Goal: Task Accomplishment & Management: Manage account settings

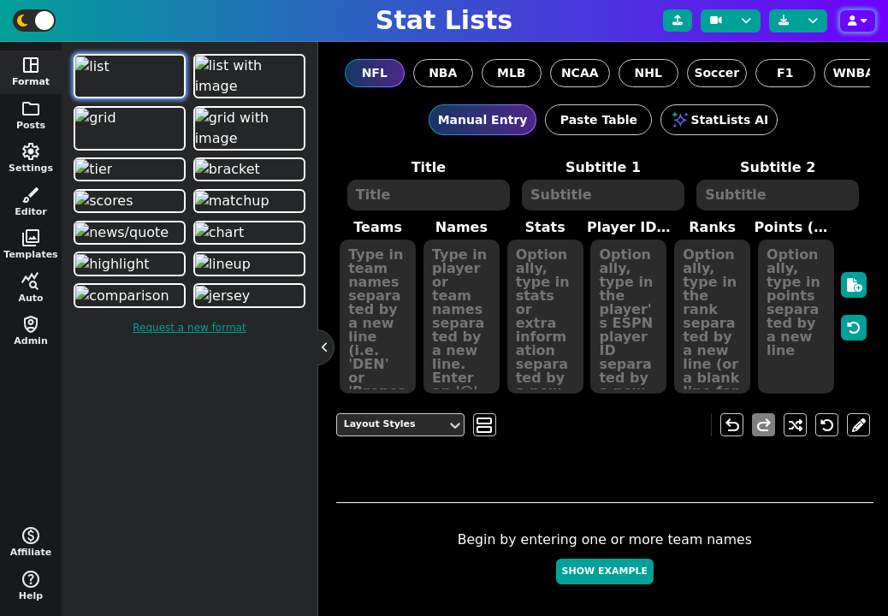
click at [861, 21] on icon "button" at bounding box center [863, 20] width 7 height 10
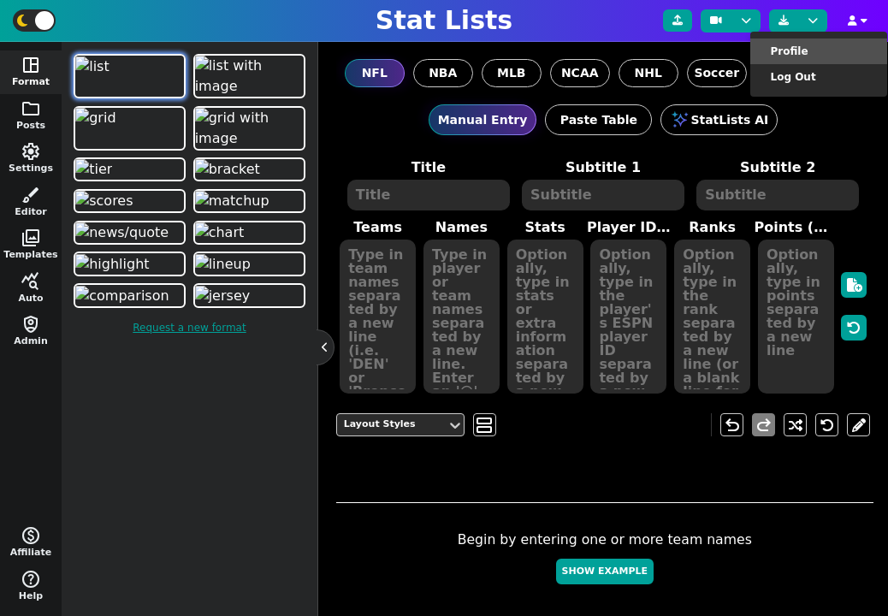
click at [844, 49] on li "Profile" at bounding box center [818, 51] width 137 height 26
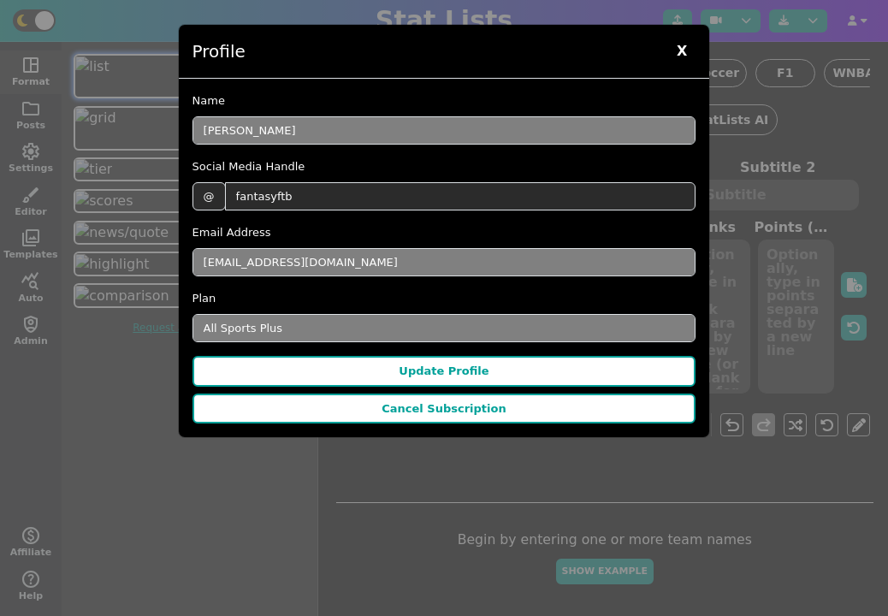
click at [684, 59] on span "X" at bounding box center [681, 51] width 27 height 26
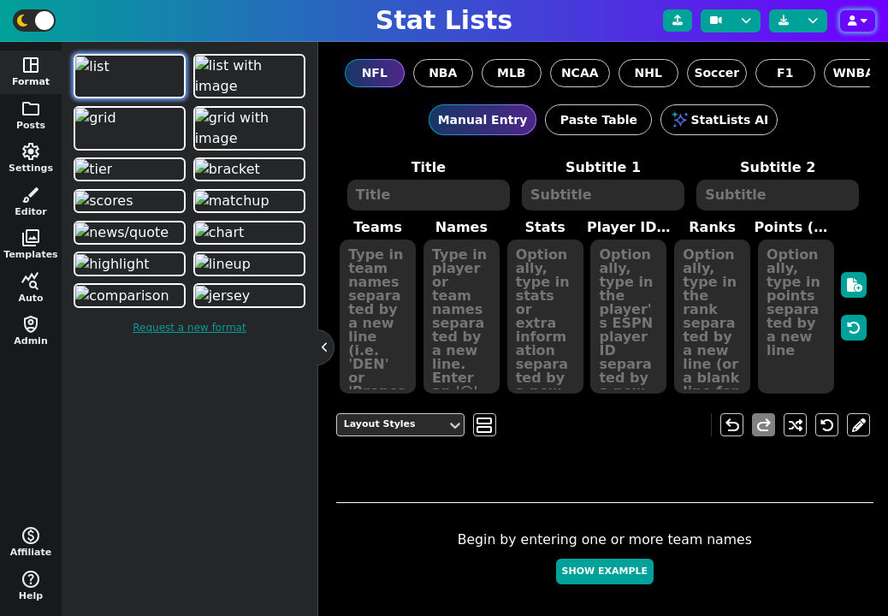
click at [865, 26] on button "button" at bounding box center [857, 20] width 35 height 21
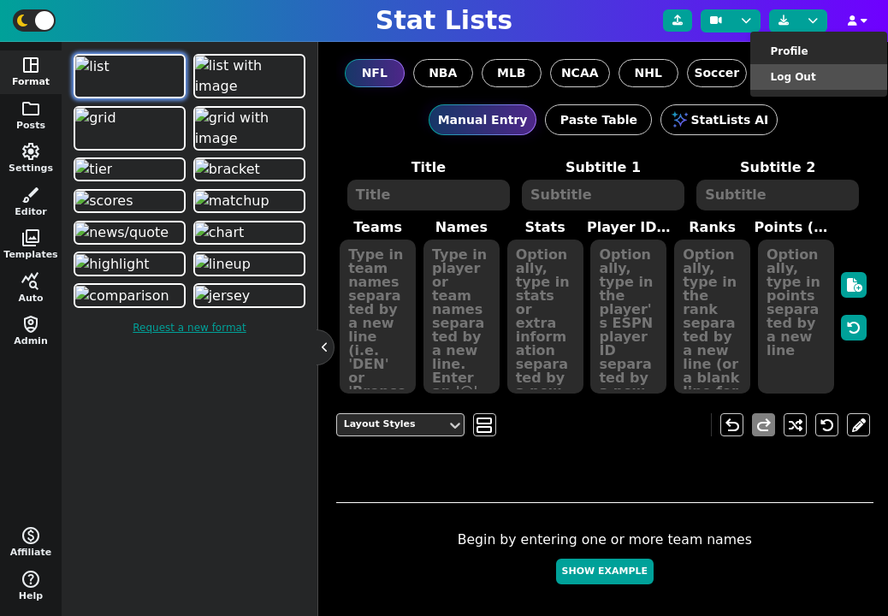
click at [819, 77] on li "Log Out" at bounding box center [818, 77] width 137 height 26
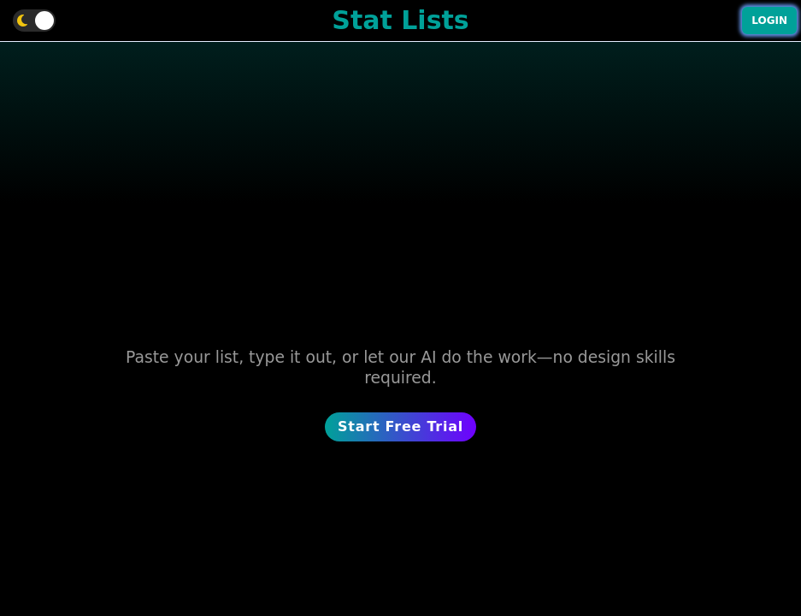
click at [770, 30] on button "Login" at bounding box center [769, 20] width 55 height 27
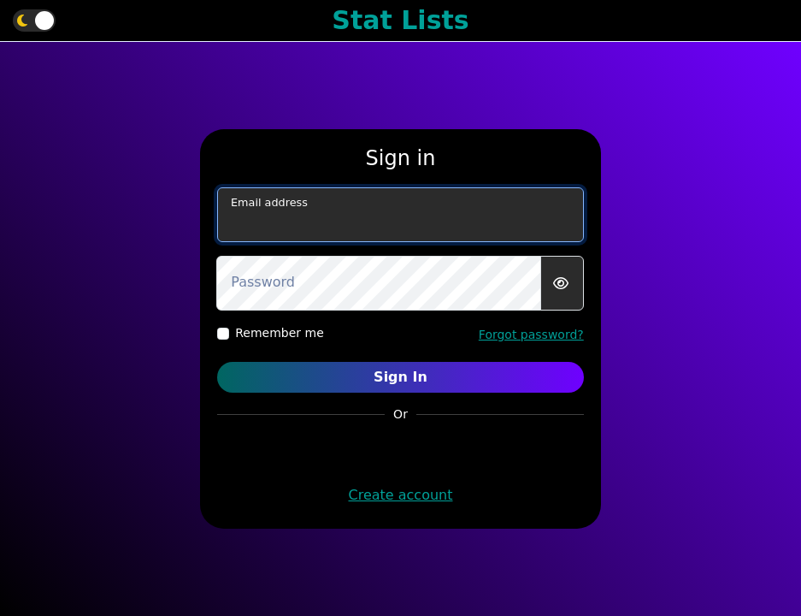
click at [425, 222] on input "email" at bounding box center [400, 214] width 367 height 55
paste input "[EMAIL_ADDRESS][DOMAIN_NAME]"
type input "[EMAIL_ADDRESS][DOMAIN_NAME]"
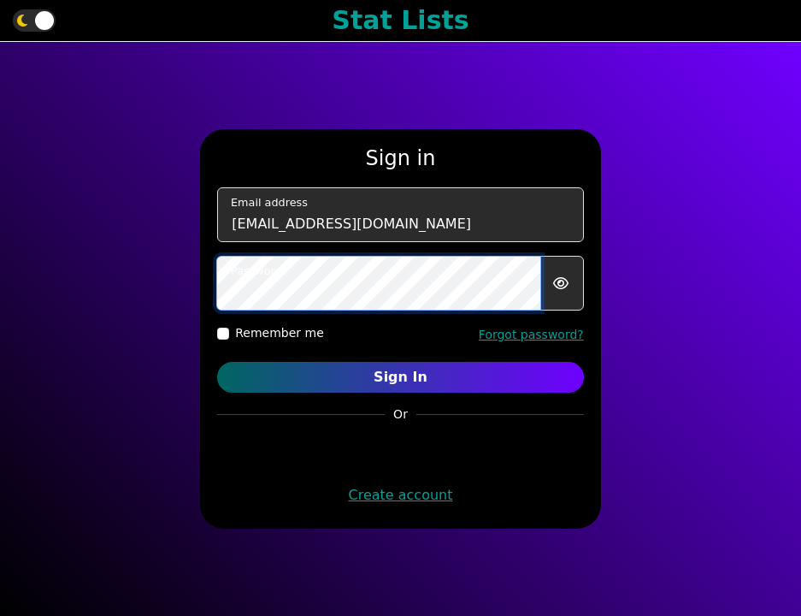
click at [217, 362] on button "Sign In" at bounding box center [400, 377] width 367 height 31
